Goal: Navigation & Orientation: Find specific page/section

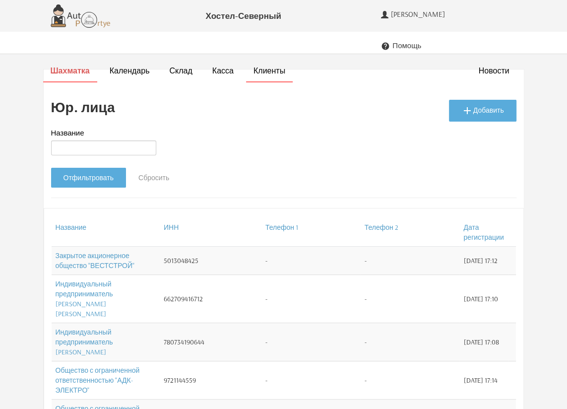
click at [67, 65] on strong "Шахматка" at bounding box center [70, 70] width 39 height 10
click at [428, 14] on span "[PERSON_NAME]" at bounding box center [419, 14] width 57 height 9
click at [65, 61] on li "Шахматка" at bounding box center [70, 72] width 54 height 22
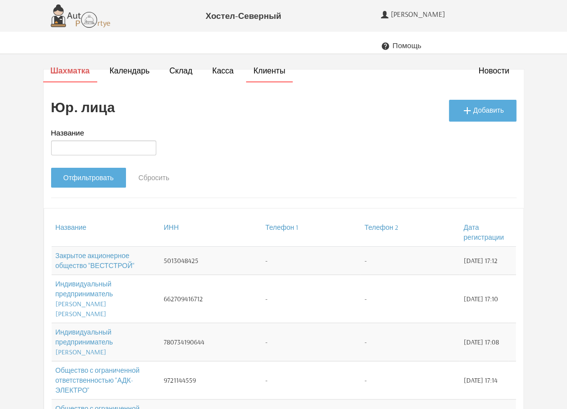
click at [69, 65] on strong "Шахматка" at bounding box center [70, 70] width 39 height 10
click at [68, 65] on strong "Шахматка" at bounding box center [70, 70] width 39 height 10
click at [70, 65] on strong "Шахматка" at bounding box center [70, 70] width 39 height 10
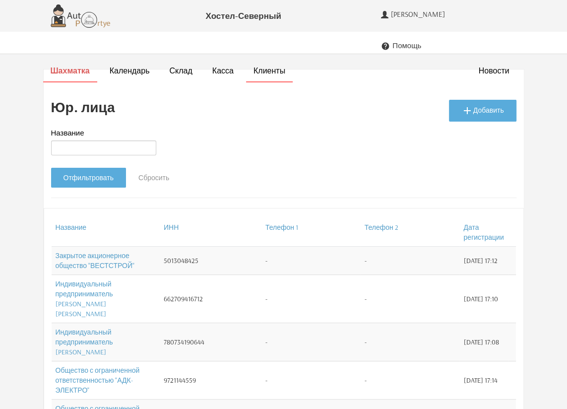
click at [70, 65] on strong "Шахматка" at bounding box center [70, 70] width 39 height 10
click at [69, 65] on strong "Шахматка" at bounding box center [70, 70] width 39 height 10
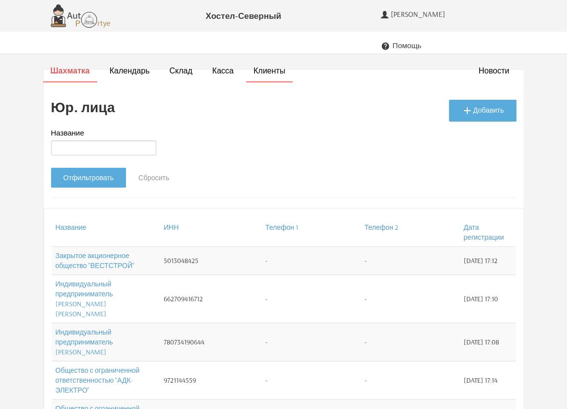
click at [70, 65] on strong "Шахматка" at bounding box center [70, 70] width 39 height 10
click at [57, 65] on strong "Шахматка" at bounding box center [70, 70] width 39 height 10
click at [59, 65] on strong "Шахматка" at bounding box center [70, 70] width 39 height 10
click at [61, 65] on strong "Шахматка" at bounding box center [70, 70] width 39 height 10
click at [62, 65] on strong "Шахматка" at bounding box center [70, 70] width 39 height 10
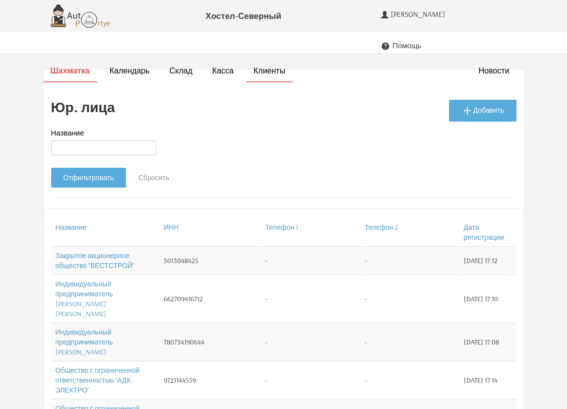
click at [65, 65] on strong "Шахматка" at bounding box center [70, 70] width 39 height 10
click at [67, 65] on strong "Шахматка" at bounding box center [70, 70] width 39 height 10
click at [68, 65] on strong "Шахматка" at bounding box center [70, 70] width 39 height 10
click at [62, 65] on strong "Шахматка" at bounding box center [70, 70] width 39 height 10
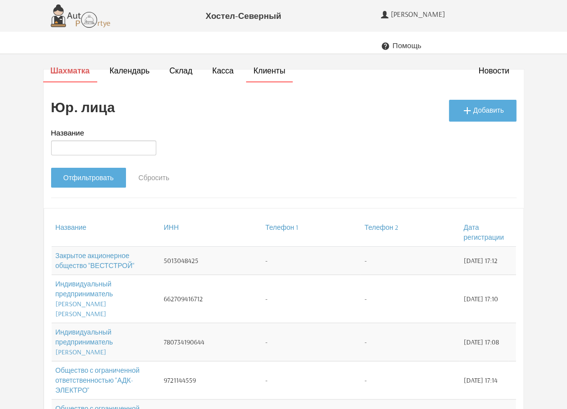
click at [64, 65] on strong "Шахматка" at bounding box center [70, 70] width 39 height 10
click at [358, 20] on div "Хостел-Северный" at bounding box center [243, 15] width 241 height 31
drag, startPoint x: 358, startPoint y: 20, endPoint x: 350, endPoint y: 20, distance: 8.0
click at [357, 20] on div "Хостел-Северный" at bounding box center [243, 15] width 241 height 31
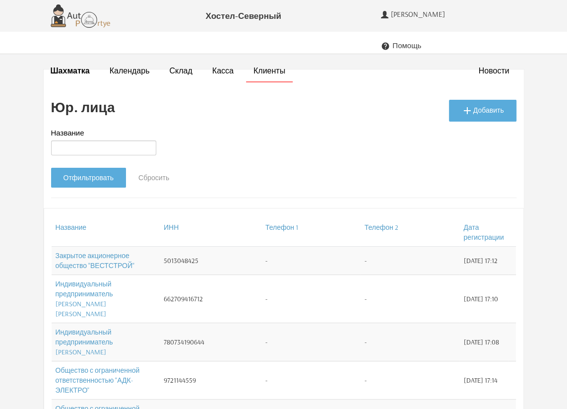
click at [349, 20] on div "Хостел-Северный" at bounding box center [243, 15] width 226 height 31
click at [340, 14] on div "Хостел-Северный" at bounding box center [243, 15] width 226 height 31
click at [528, 35] on nav "Шахматка Календарь Склад Касса Новости Клиенты" at bounding box center [283, 43] width 567 height 22
drag, startPoint x: 527, startPoint y: 34, endPoint x: 510, endPoint y: 41, distance: 18.5
click at [522, 40] on nav "Шахматка Календарь Склад Касса Новости Клиенты" at bounding box center [283, 43] width 567 height 22
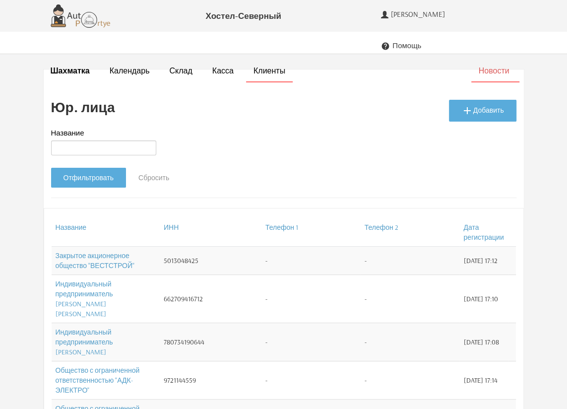
click at [510, 61] on li "Новости" at bounding box center [495, 72] width 48 height 22
